Goal: Task Accomplishment & Management: Complete application form

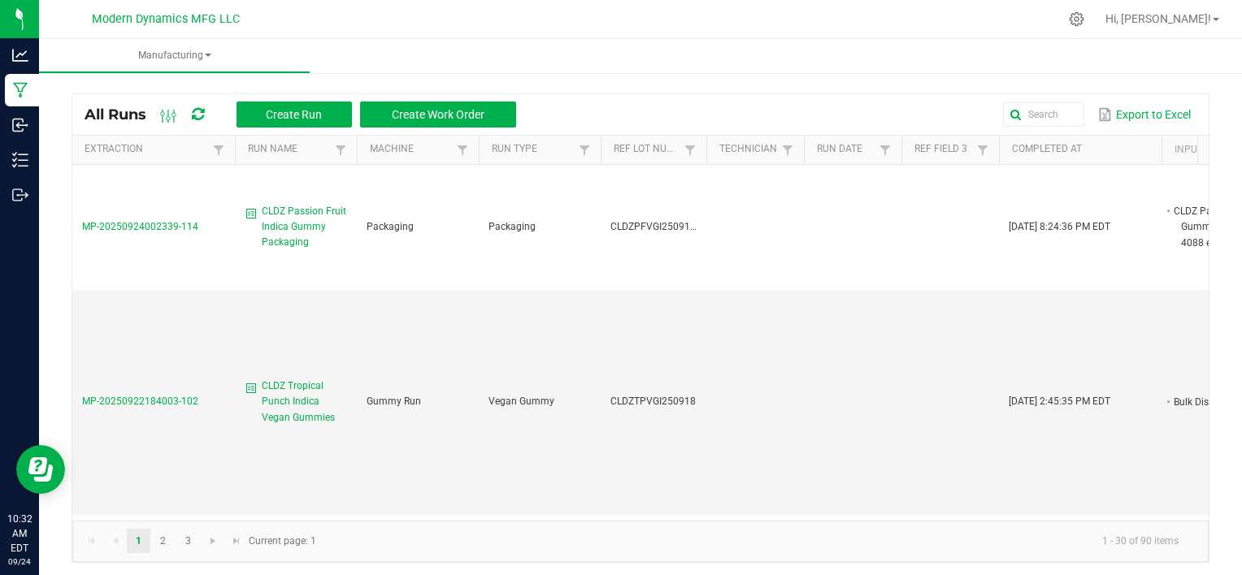
scroll to position [1382, 0]
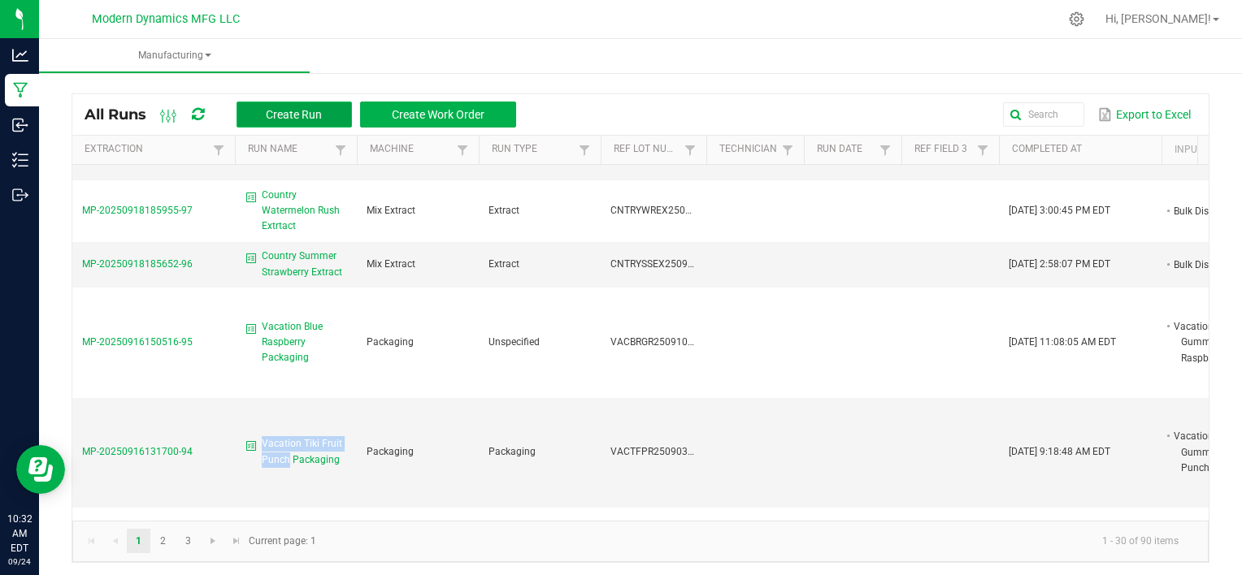
click at [267, 118] on span "Create Run" at bounding box center [294, 114] width 56 height 13
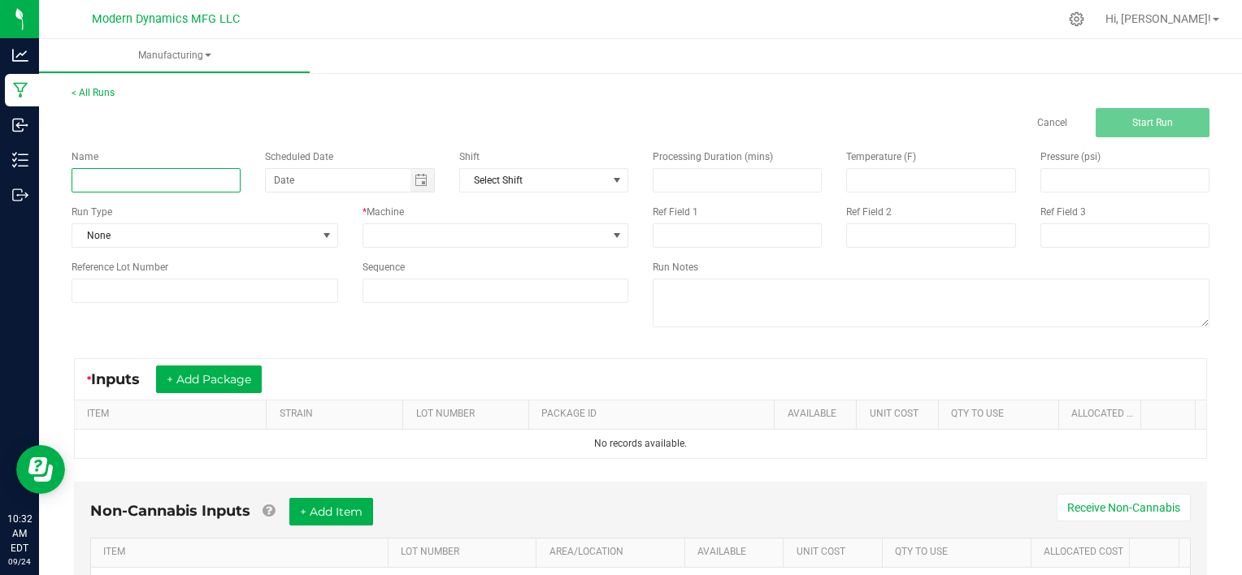
click at [164, 171] on input at bounding box center [156, 180] width 169 height 24
type input "Vacation Tiki Fruit Punch"
type input "month/day/year"
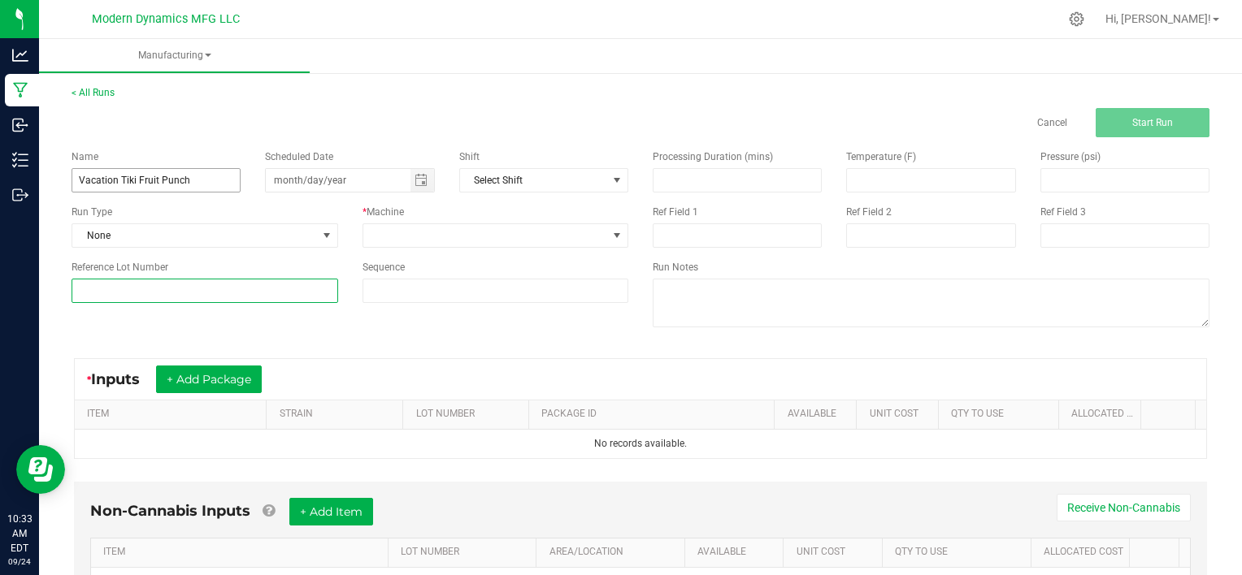
type input "VACTFPR250923"
type input "09/23/2025"
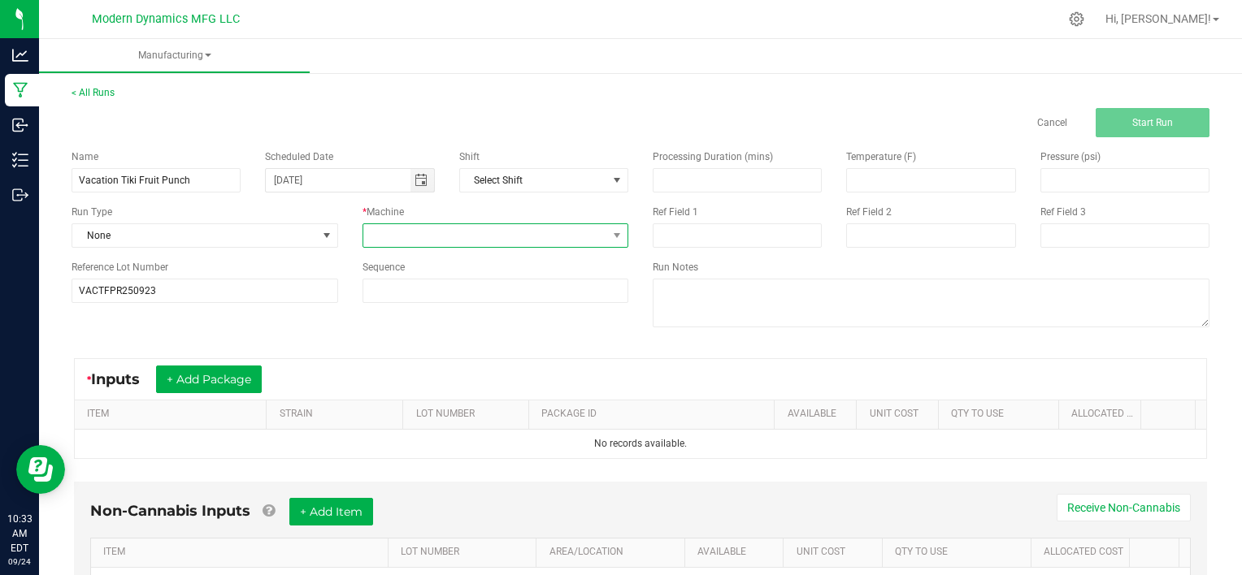
click at [397, 227] on span at bounding box center [485, 235] width 245 height 23
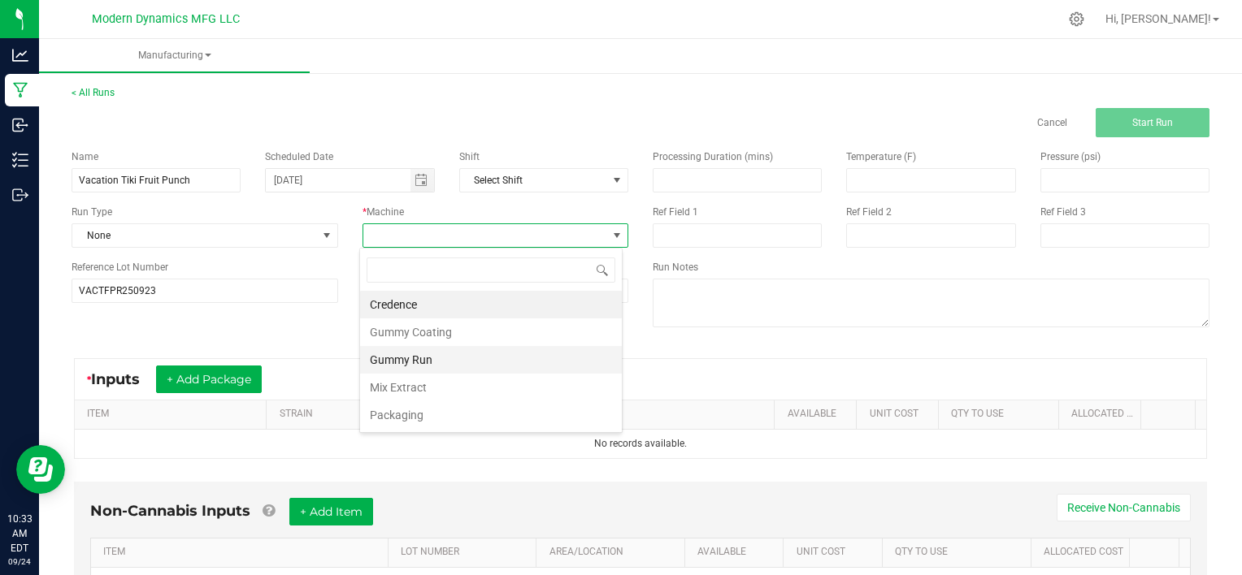
click at [400, 361] on li "Gummy Run" at bounding box center [491, 360] width 262 height 28
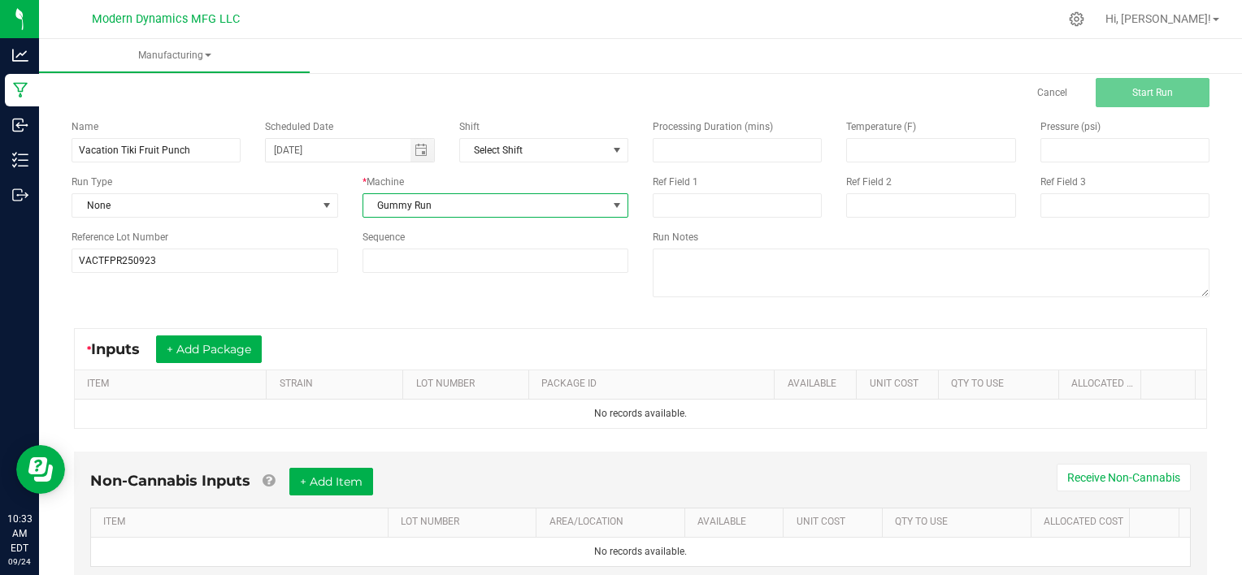
scroll to position [2, 0]
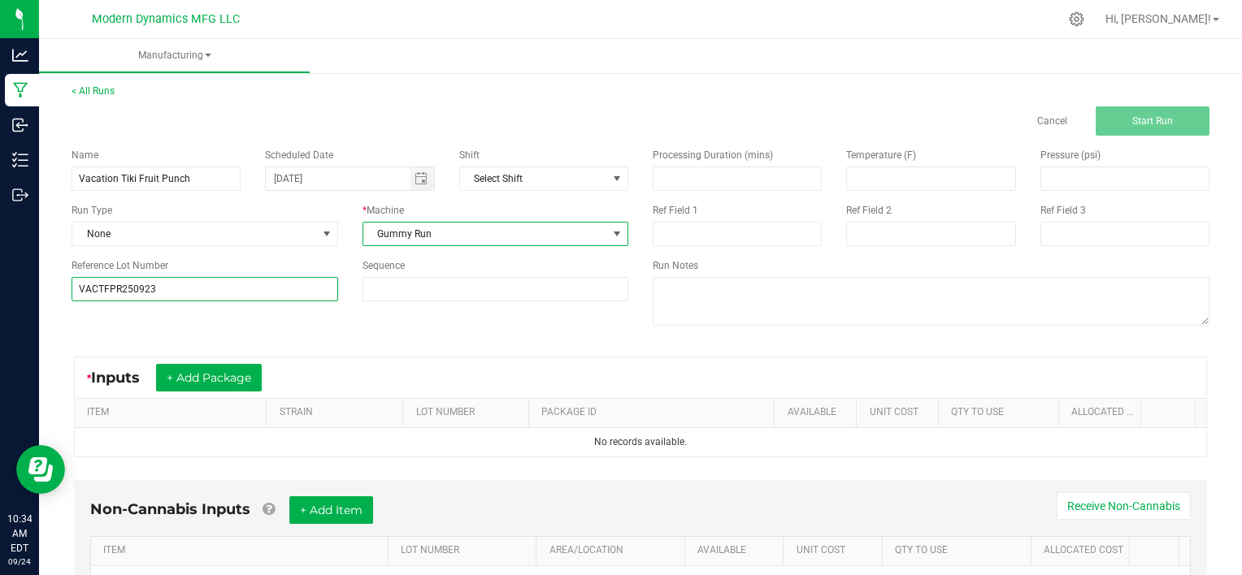
click at [226, 293] on input "VACTFPR250923" at bounding box center [205, 289] width 267 height 24
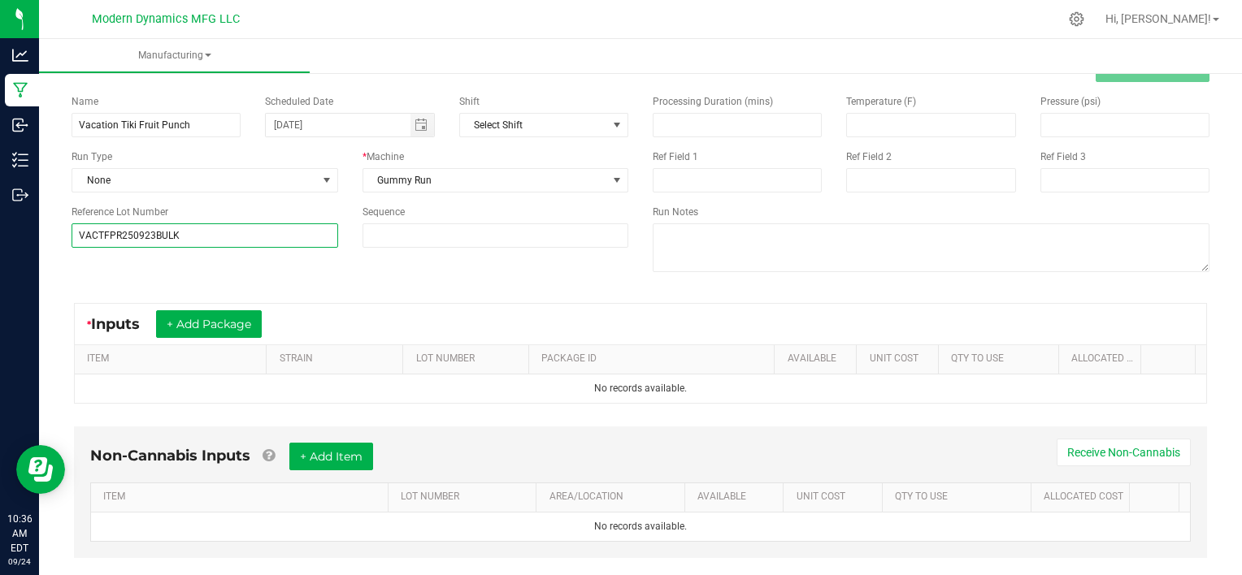
scroll to position [81, 0]
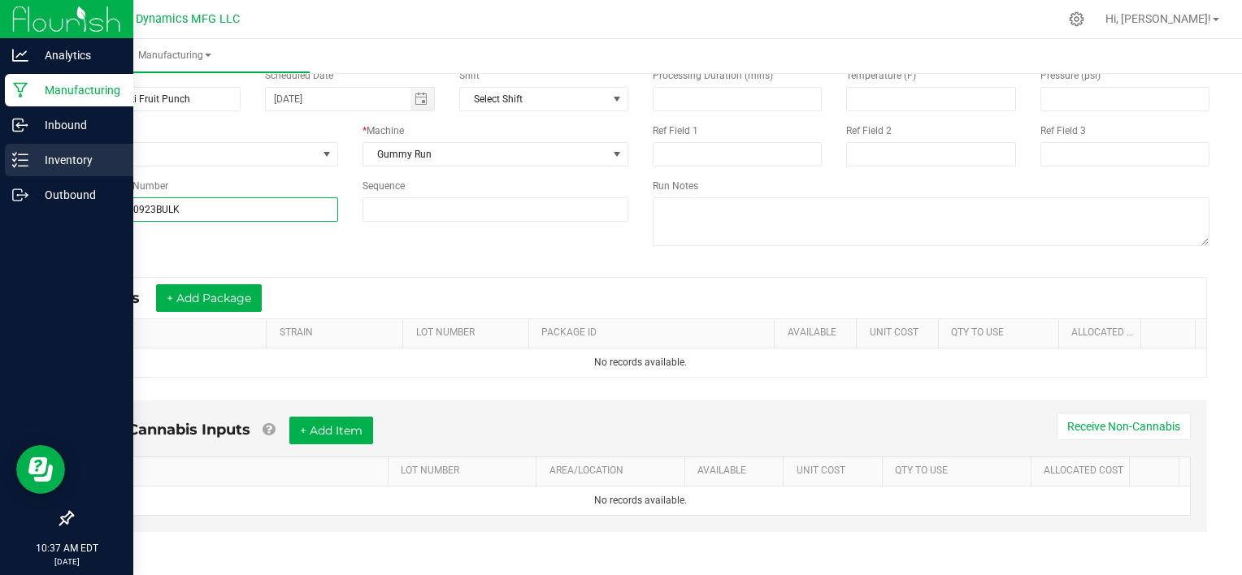
type input "VACTFPR250923BULK"
click at [48, 158] on p "Inventory" at bounding box center [77, 160] width 98 height 20
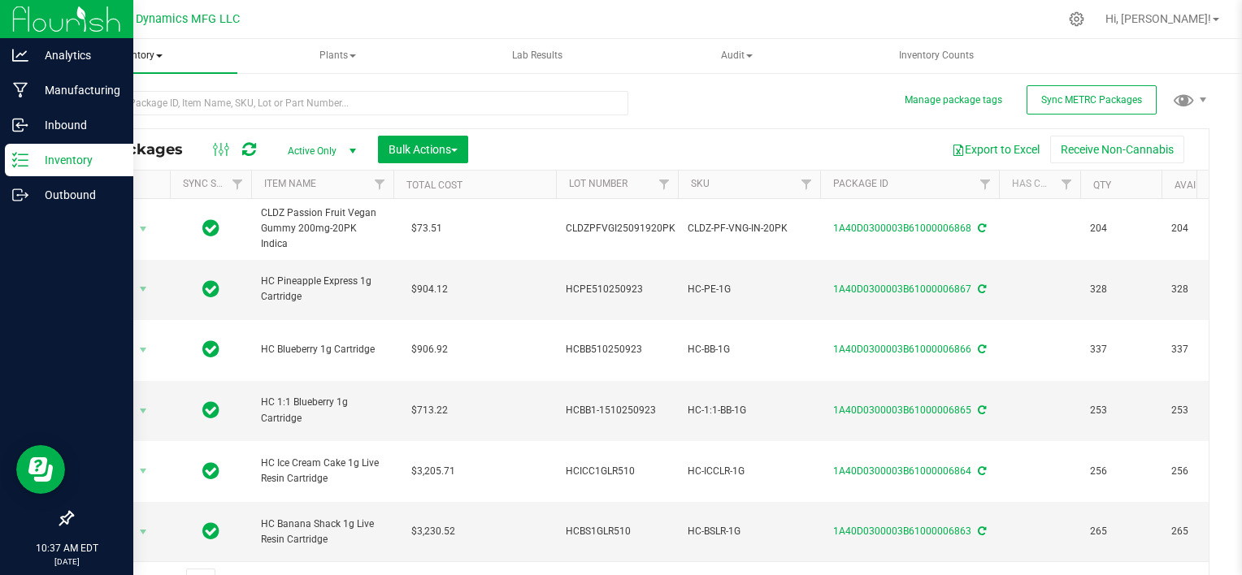
click at [163, 54] on span "Inventory" at bounding box center [138, 56] width 198 height 34
click at [135, 192] on span "From bill of materials" at bounding box center [134, 195] width 147 height 14
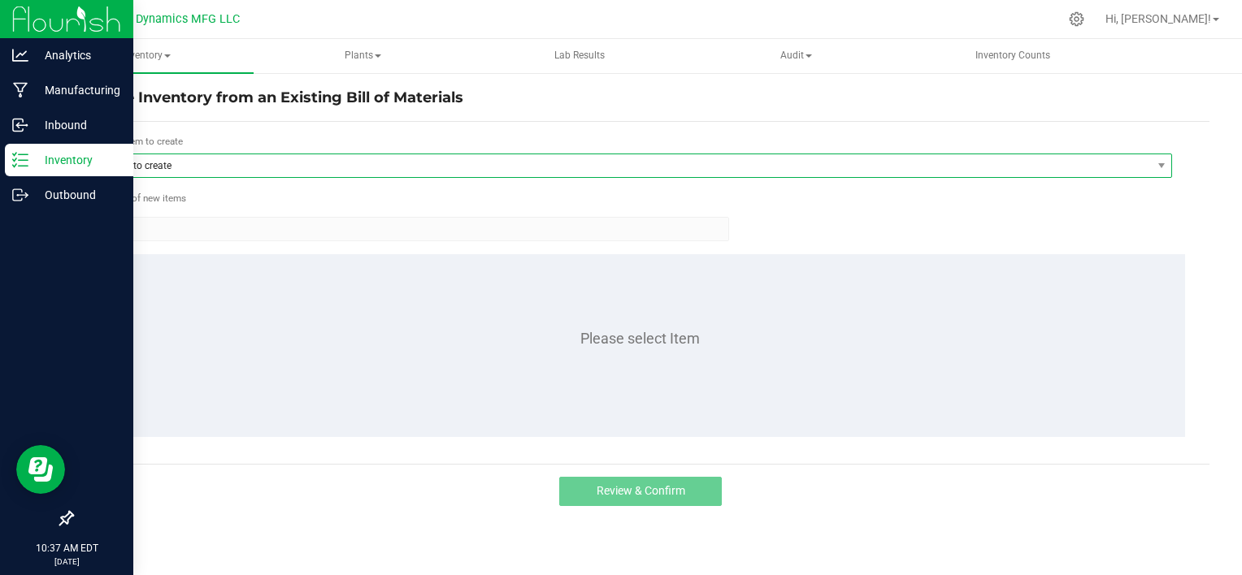
click at [156, 168] on span "Item to create" at bounding box center [624, 165] width 1053 height 23
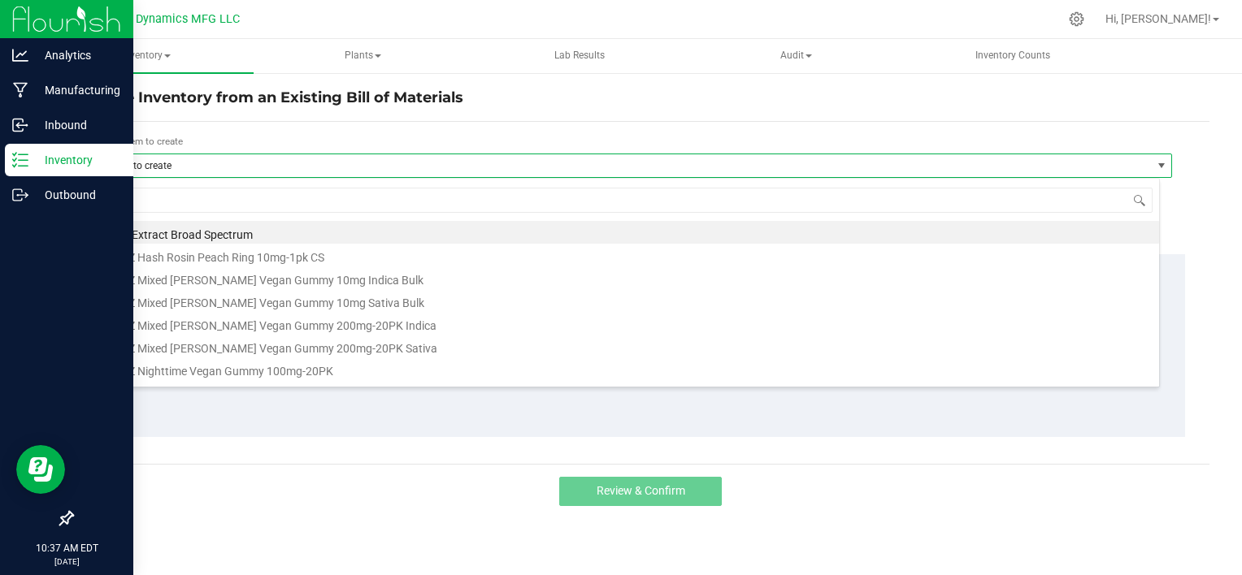
scroll to position [24, 1063]
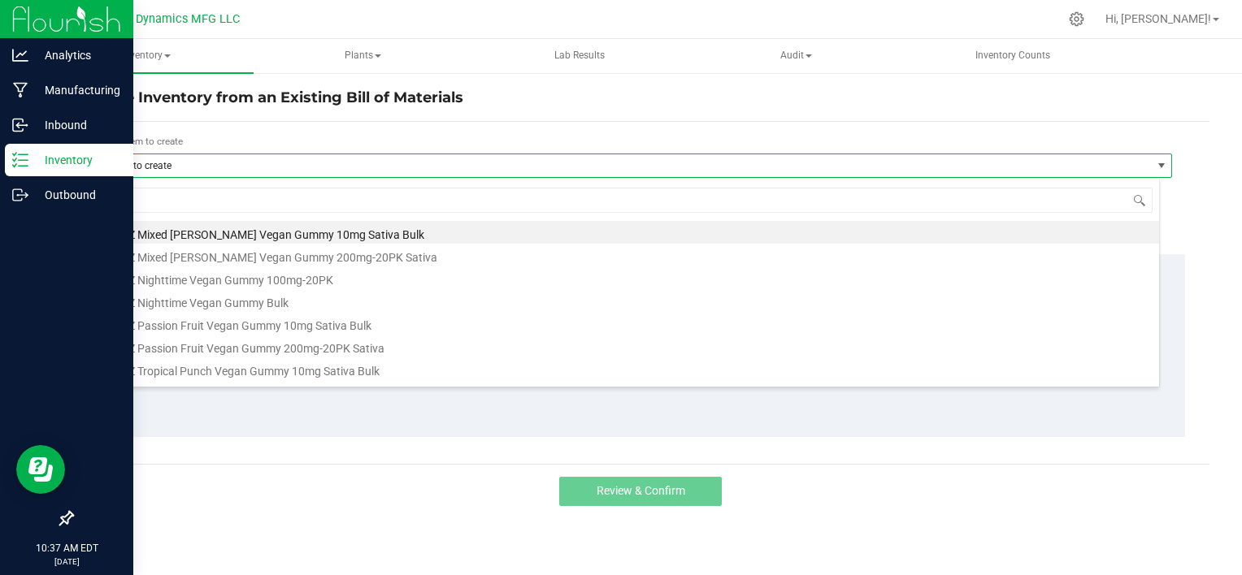
type input "tiki"
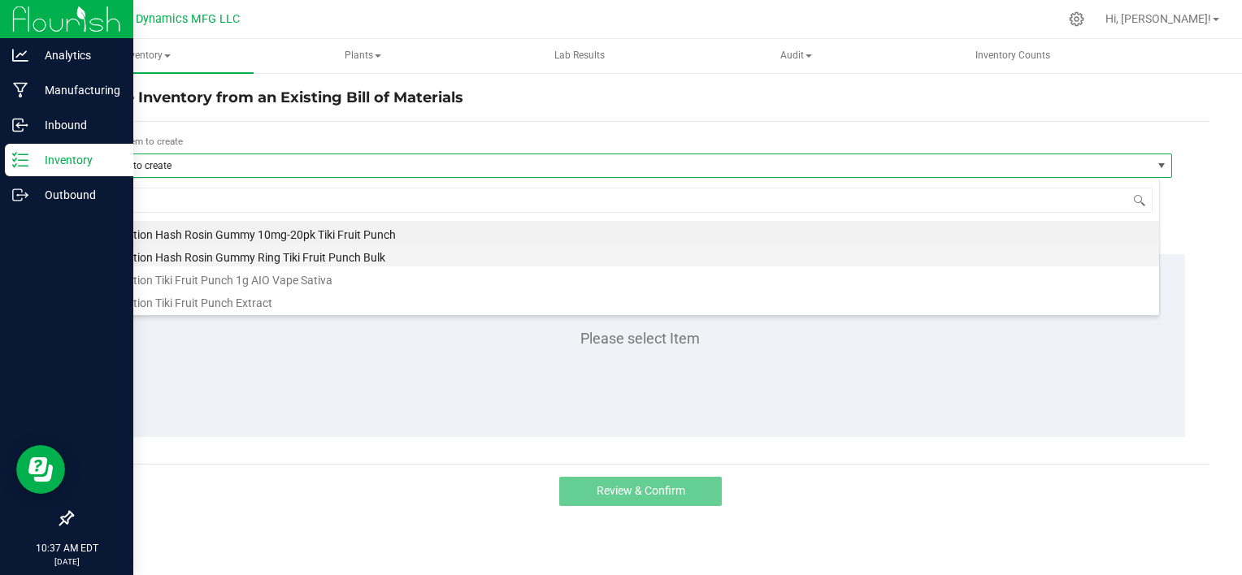
click at [226, 256] on li "Vacation Hash Rosin Gummy Ring Tiki Fruit Punch Bulk" at bounding box center [629, 255] width 1062 height 23
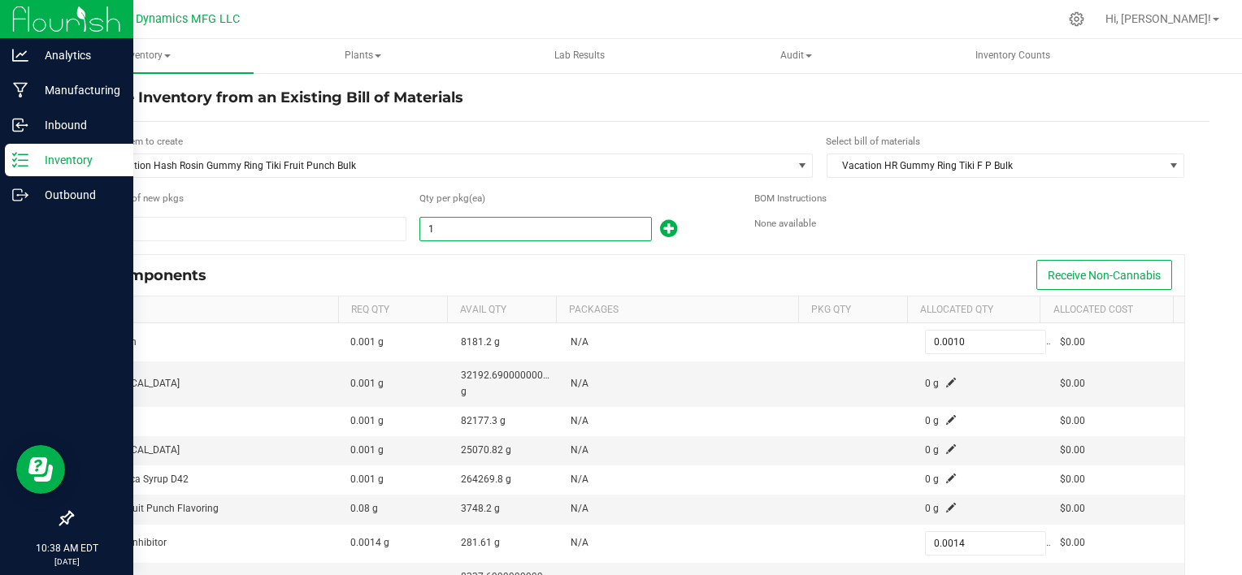
type input "6"
type input "0.0060"
type input "0.0084"
type input "0.0060"
type input "60"
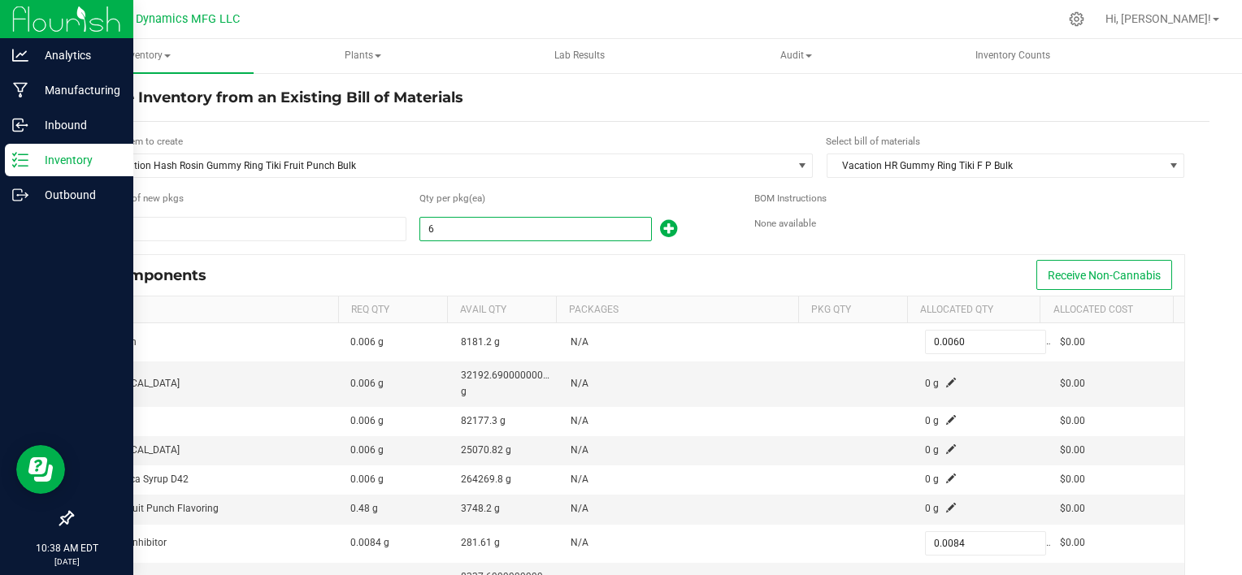
type input "0.0600"
type input "0.0840"
type input "0.0600"
type input "600"
type input "0.6000"
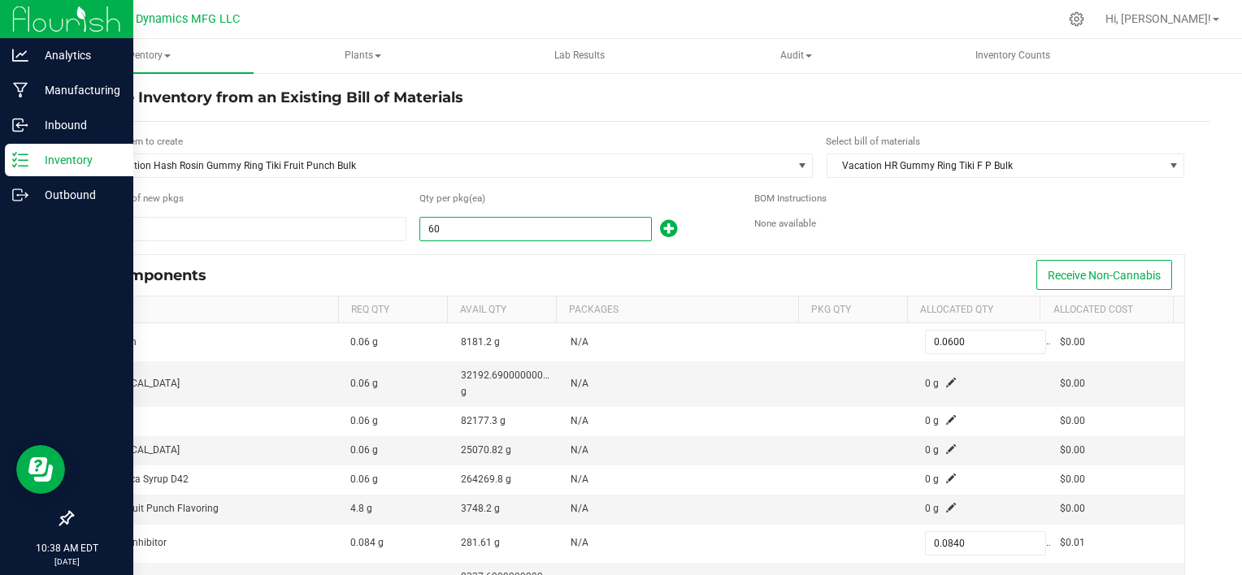
type input "0.8400"
type input "0.6000"
type input "6000"
type input "6.0000"
type input "8.4000"
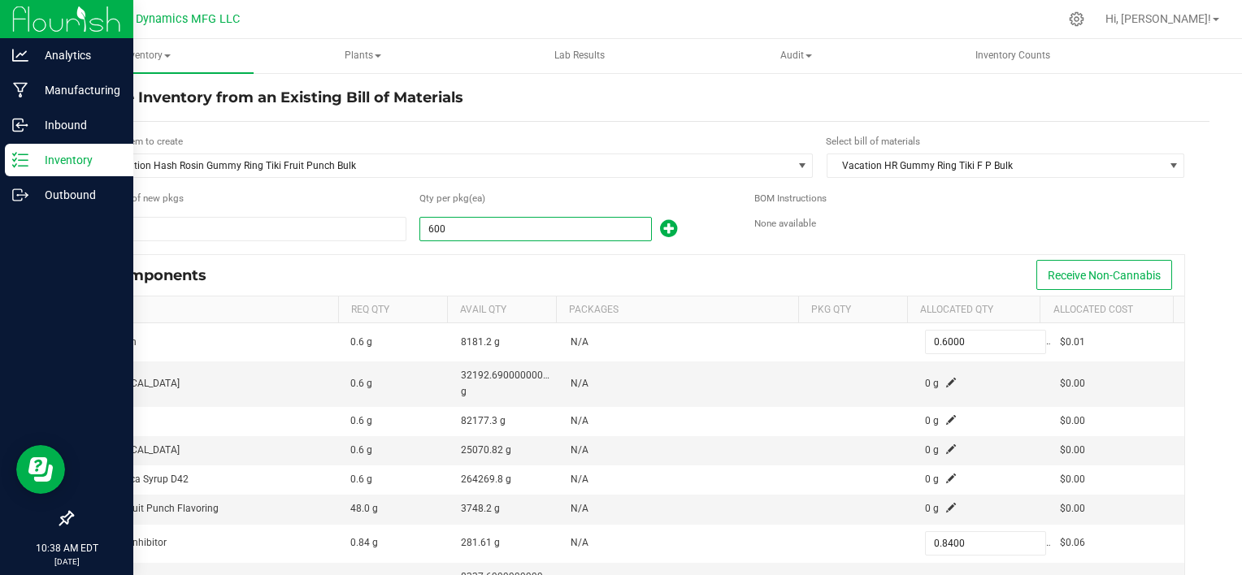
type input "6.0000"
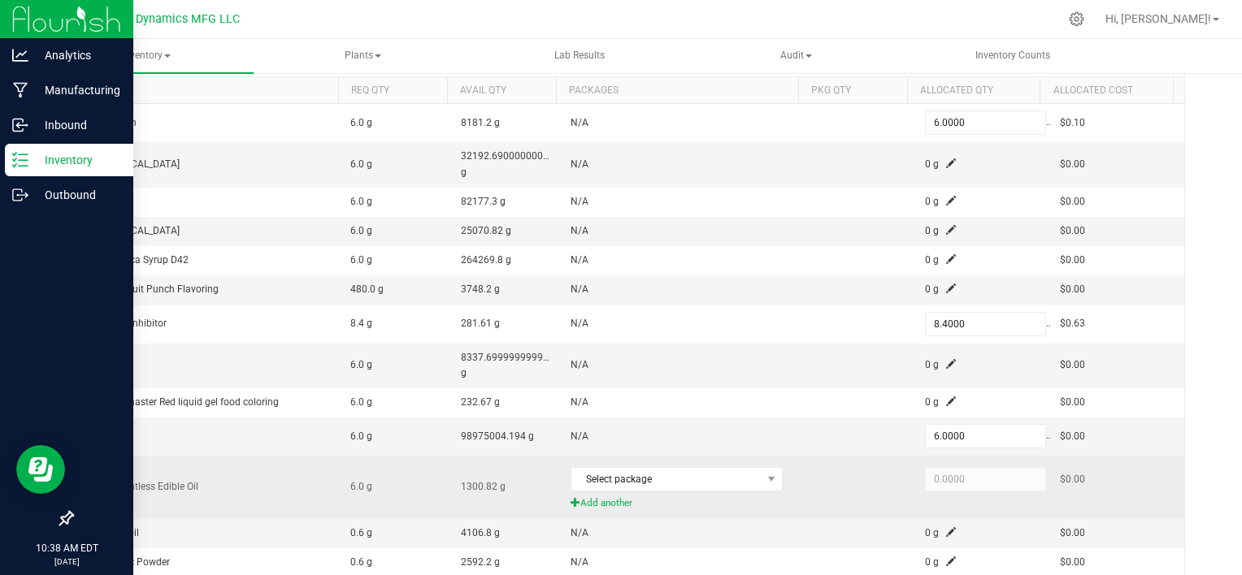
scroll to position [120, 0]
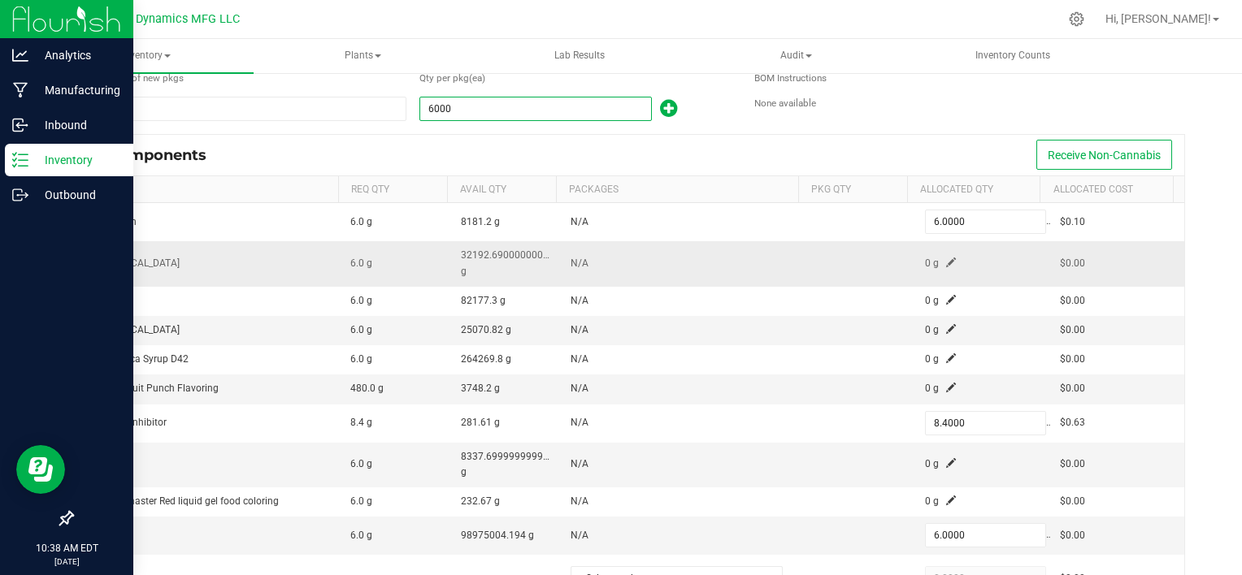
type input "6,000"
click at [946, 259] on span at bounding box center [951, 263] width 10 height 10
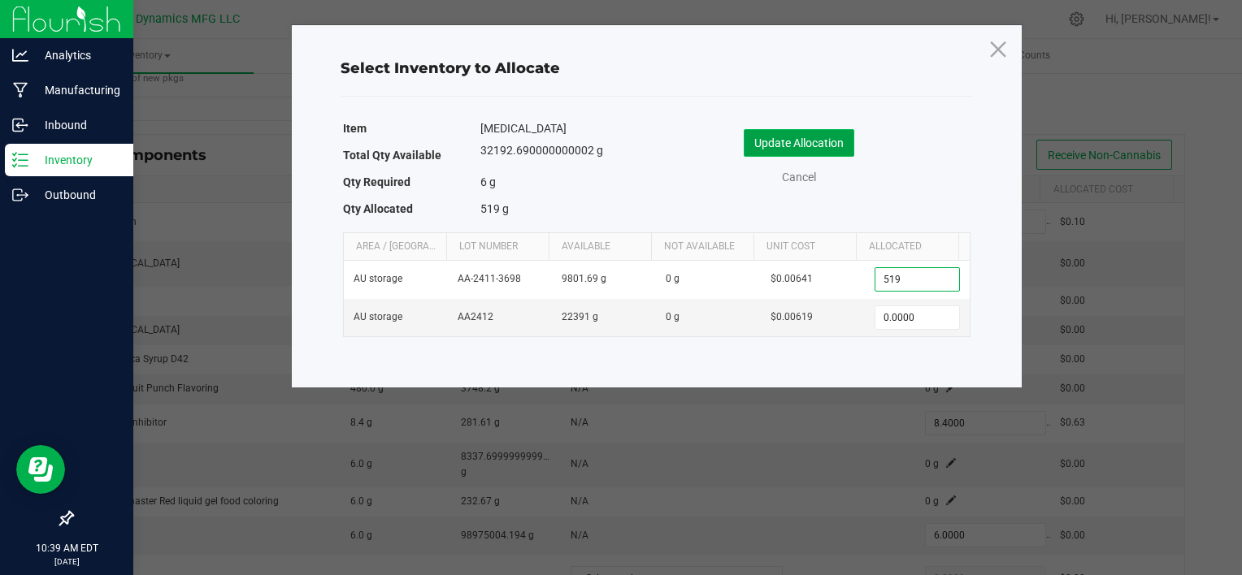
type input "519.0000"
click at [804, 149] on button "Update Allocation" at bounding box center [799, 143] width 111 height 28
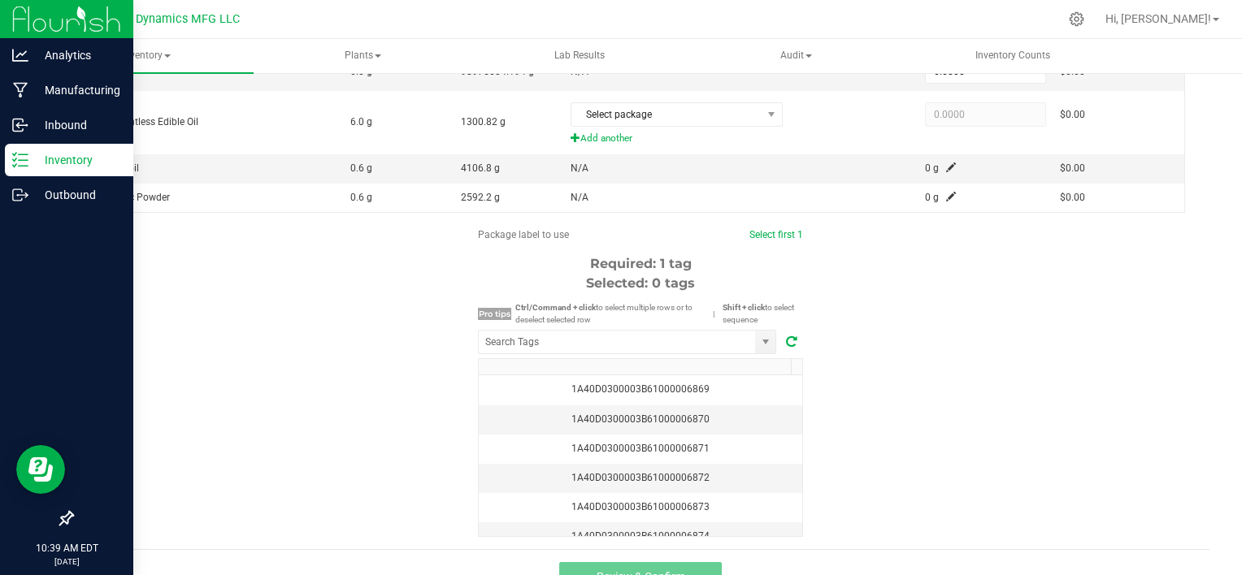
scroll to position [608, 0]
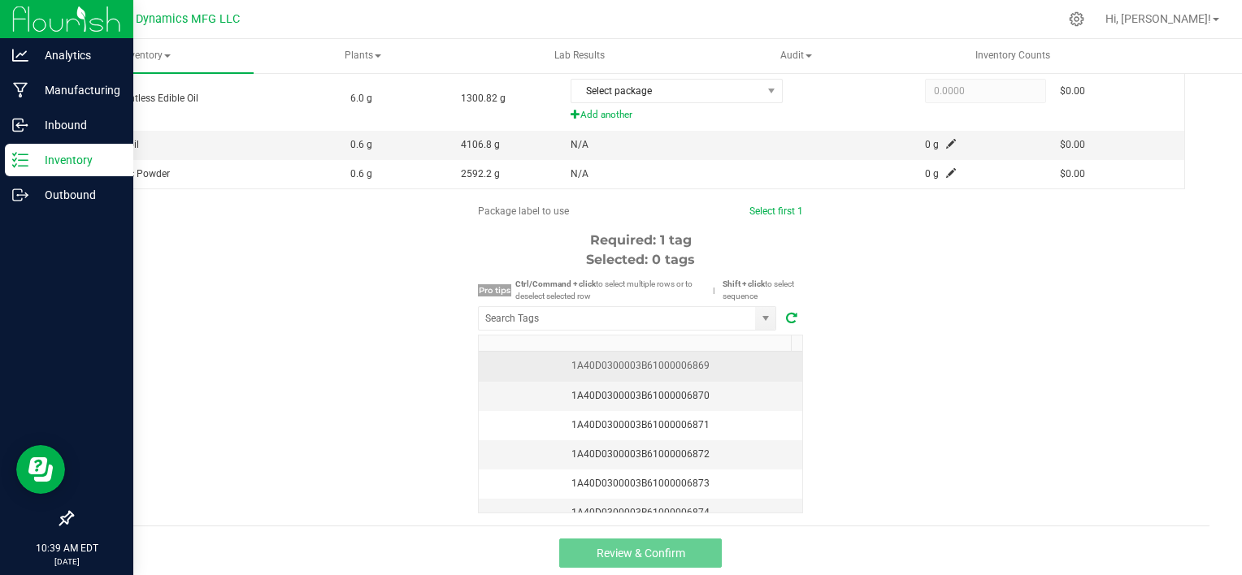
click at [661, 367] on div "1A40D0300003B61000006869" at bounding box center [641, 365] width 304 height 15
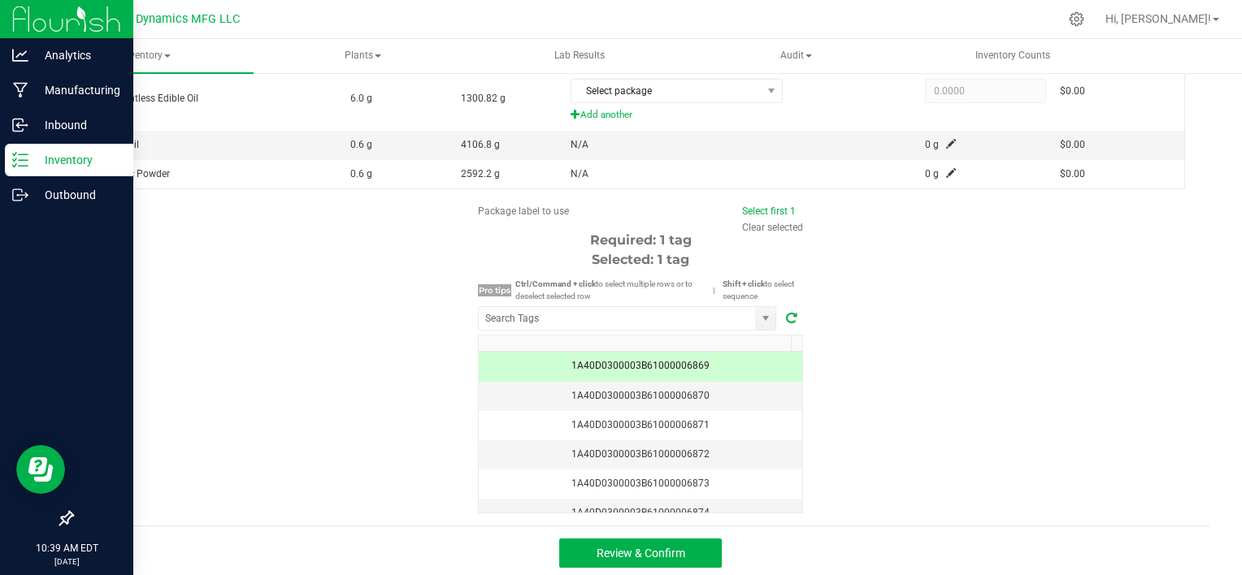
click at [661, 367] on div "1A40D0300003B61000006869" at bounding box center [641, 365] width 304 height 15
click at [651, 547] on span "Review & Confirm" at bounding box center [641, 553] width 89 height 13
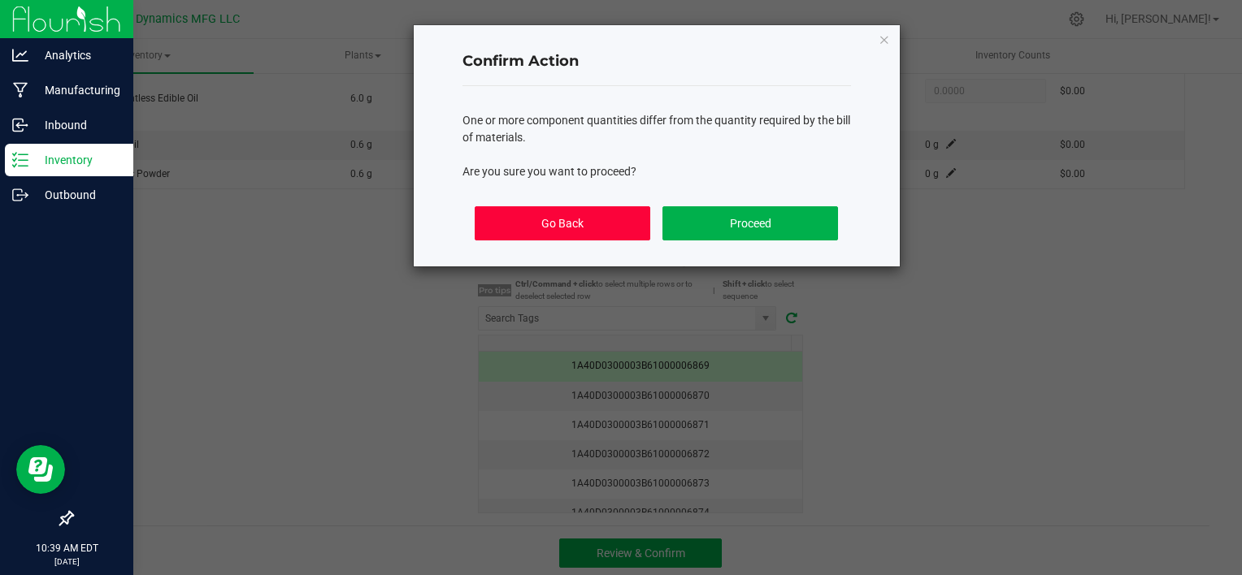
click at [592, 229] on button "Go Back" at bounding box center [562, 223] width 175 height 34
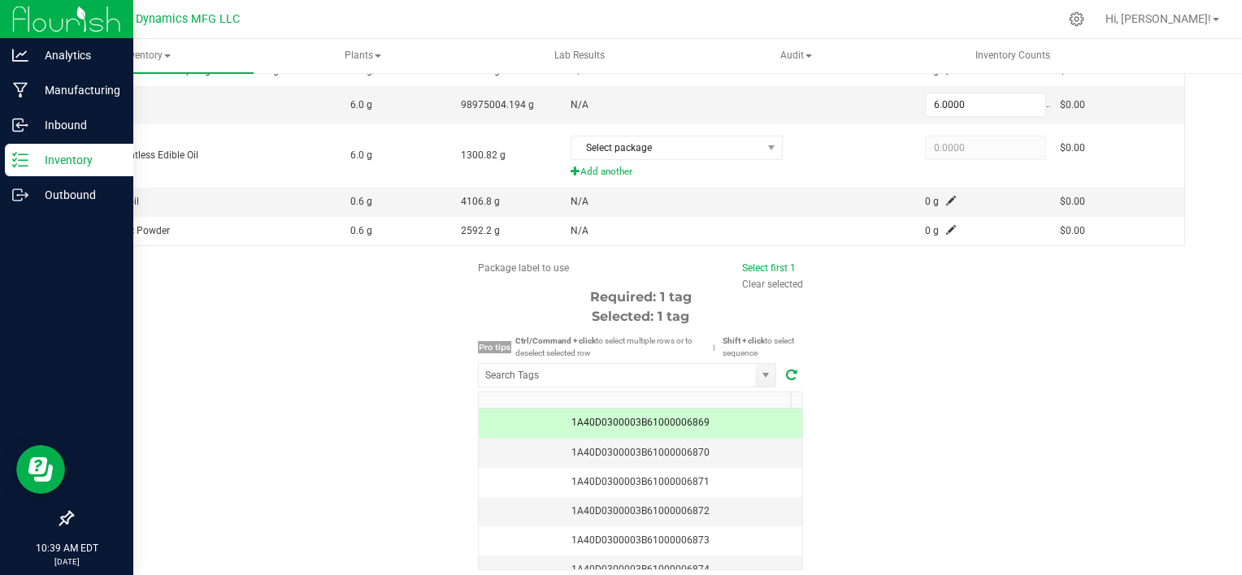
scroll to position [527, 0]
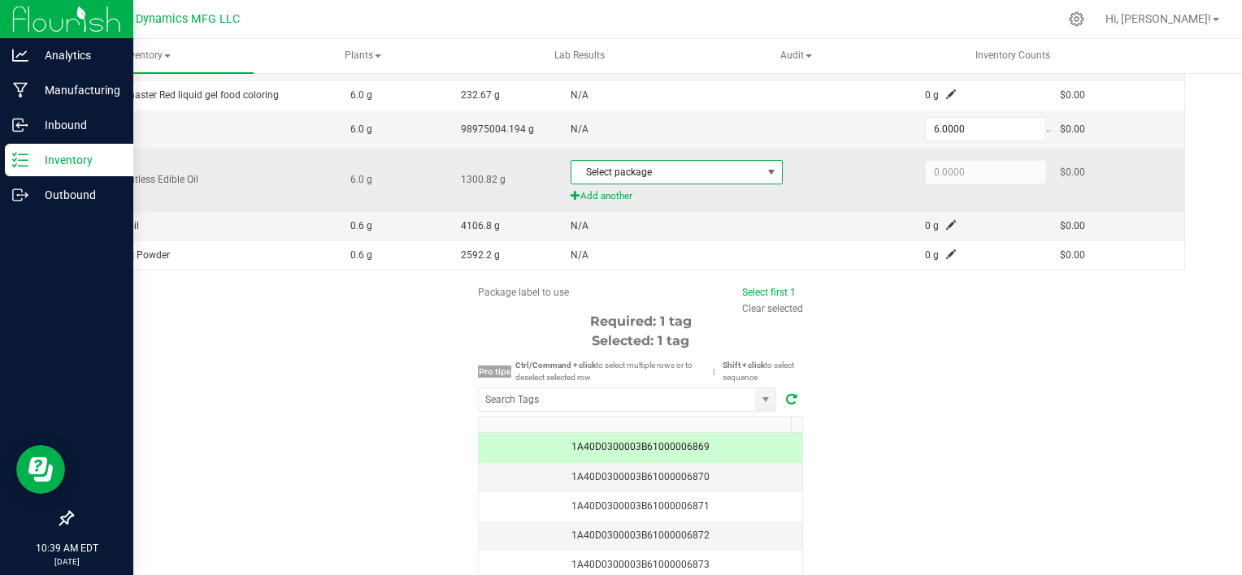
click at [668, 172] on span "Select package" at bounding box center [666, 172] width 190 height 23
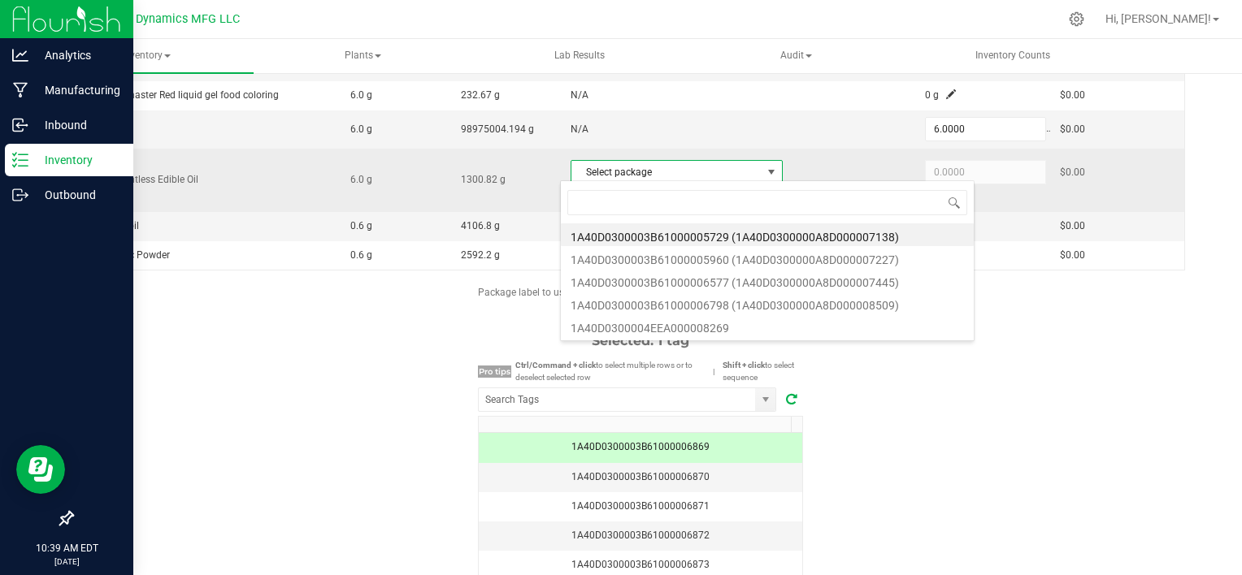
scroll to position [24, 206]
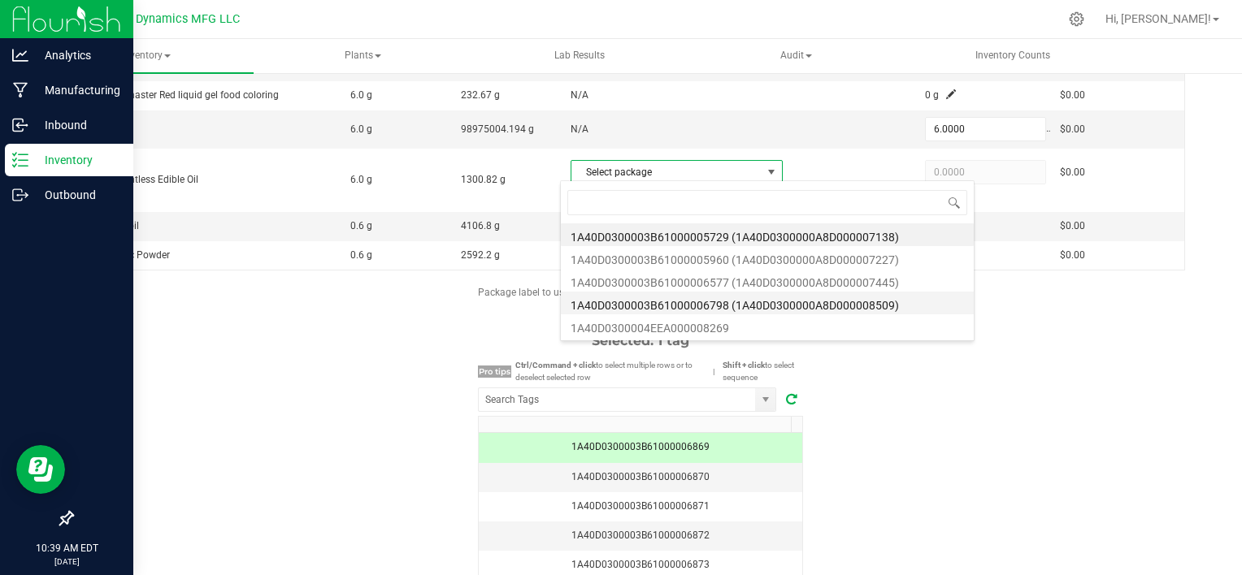
click at [723, 309] on li "1A40D0300003B61000006798 (1A40D0300000A8D000008509)" at bounding box center [767, 303] width 413 height 23
type input "6.0000"
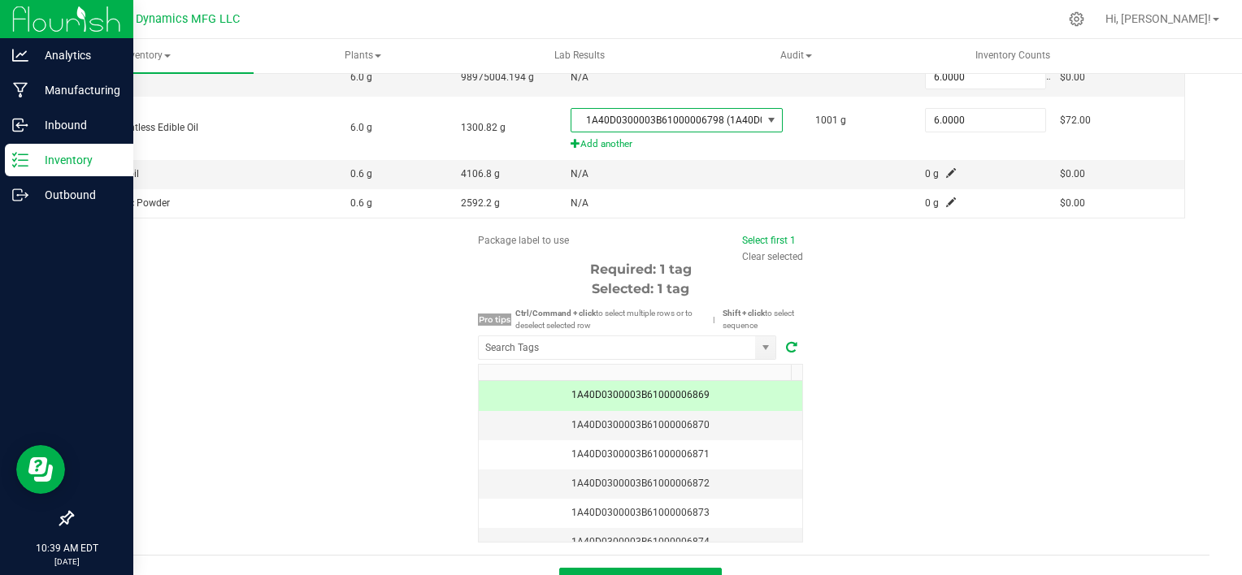
scroll to position [608, 0]
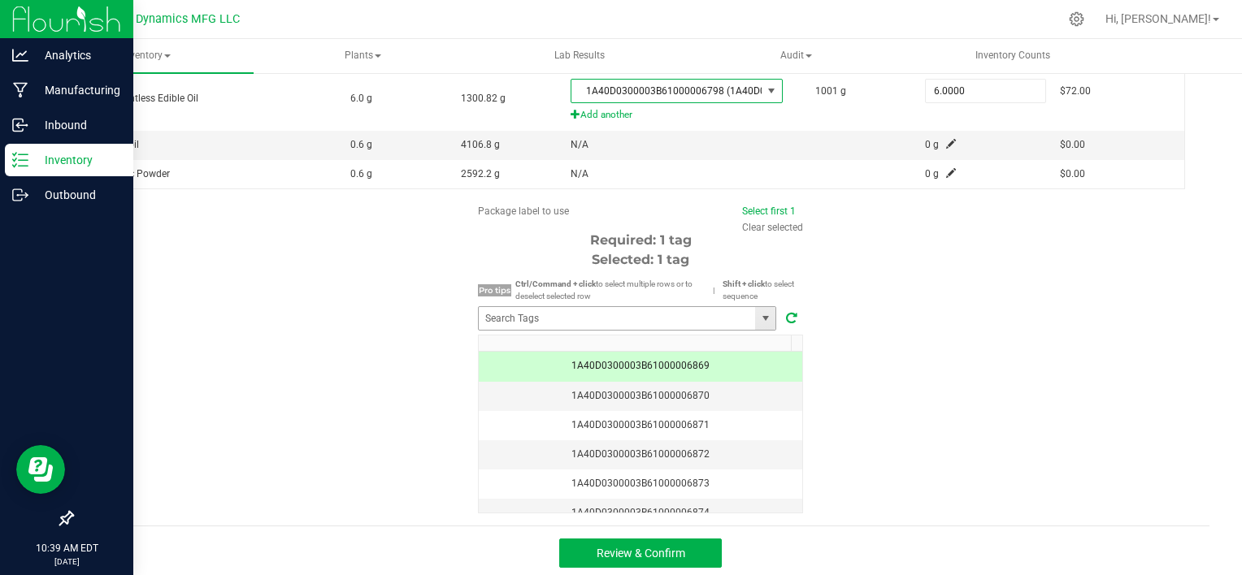
click at [760, 319] on span at bounding box center [765, 318] width 13 height 13
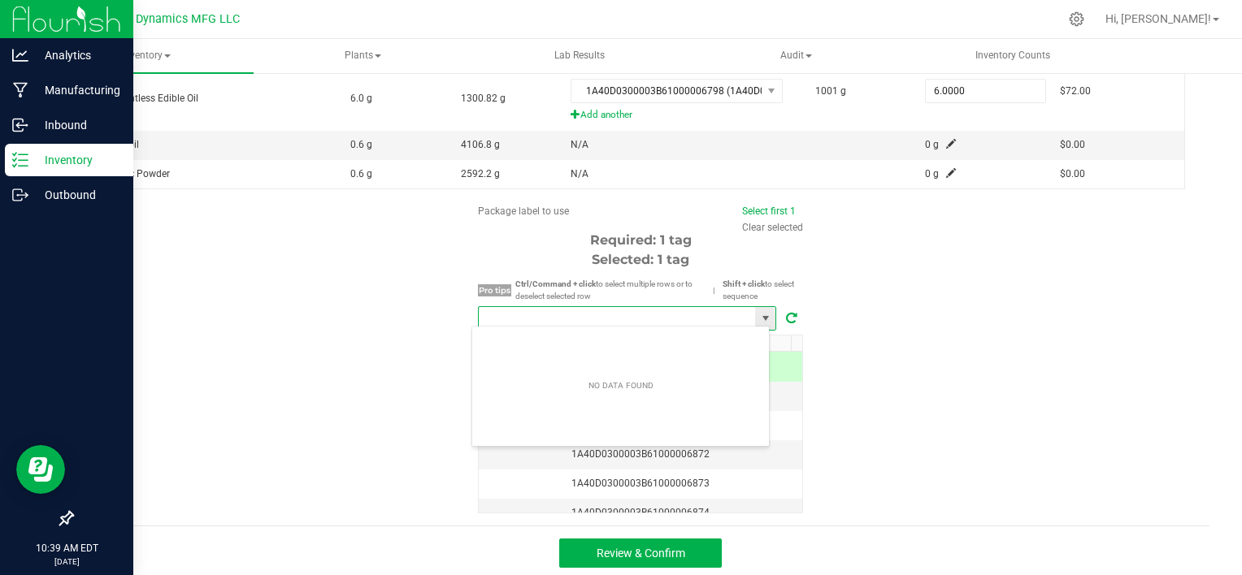
scroll to position [24, 299]
click at [760, 319] on span at bounding box center [765, 318] width 13 height 13
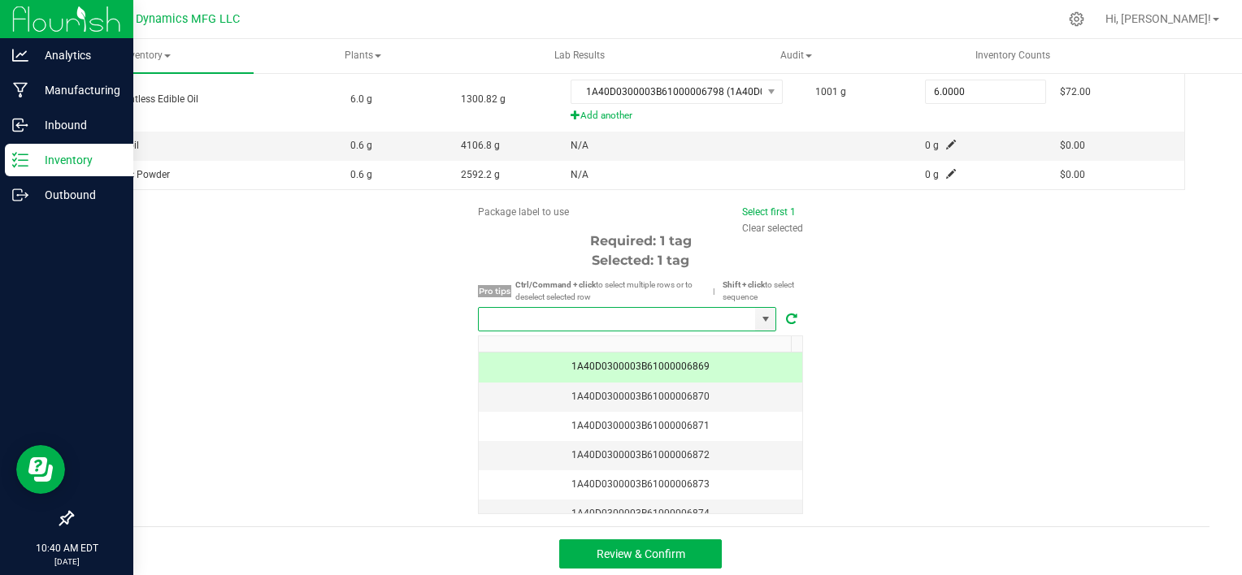
scroll to position [608, 0]
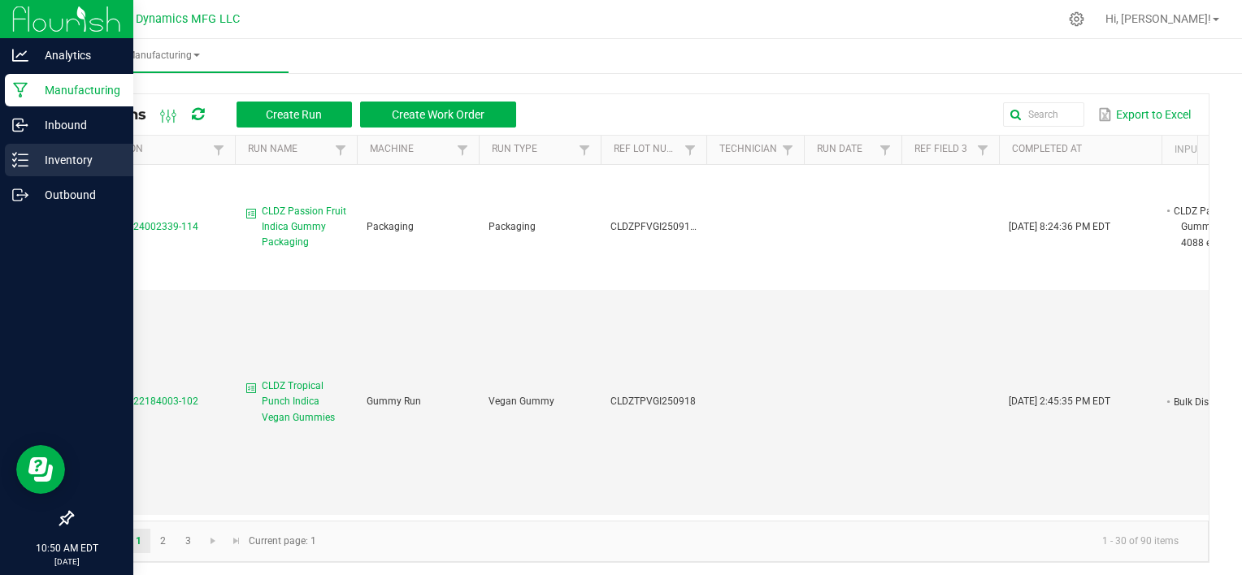
click at [47, 154] on p "Inventory" at bounding box center [77, 160] width 98 height 20
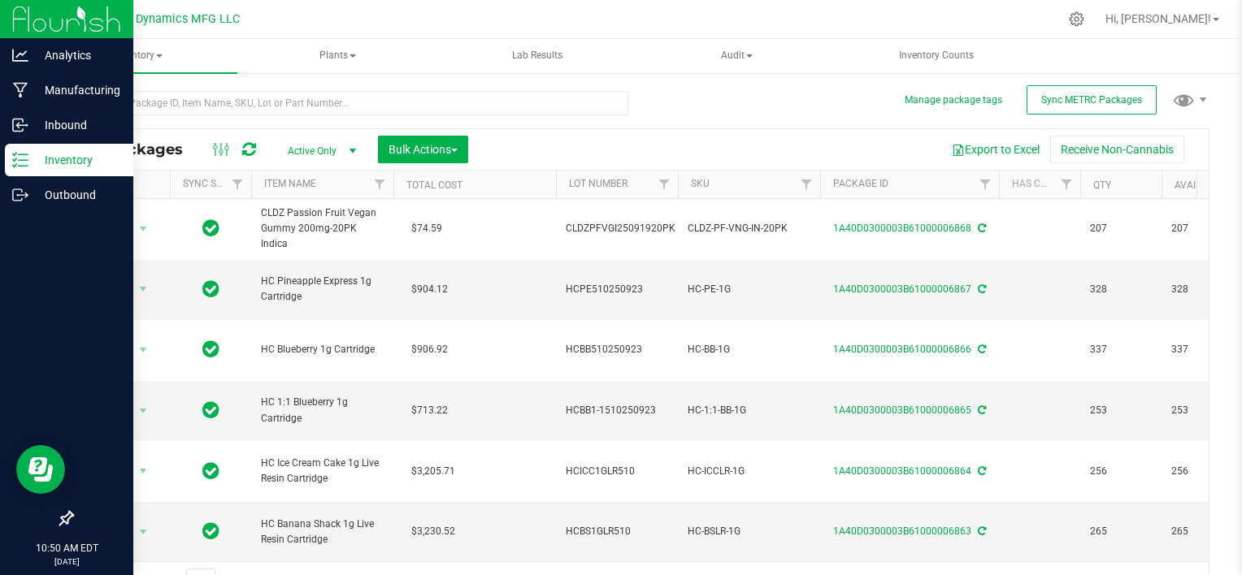
click at [346, 145] on span "select" at bounding box center [352, 151] width 13 height 13
click at [322, 245] on li "All" at bounding box center [318, 250] width 88 height 24
